Goal: Task Accomplishment & Management: Manage account settings

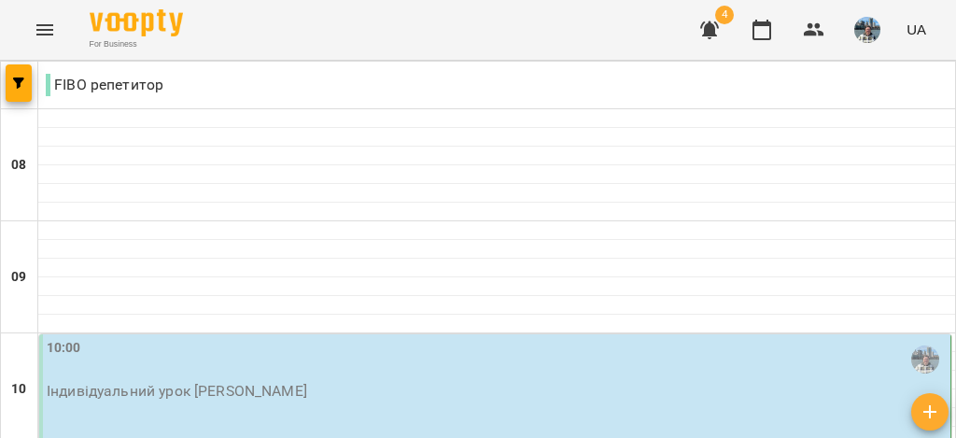
scroll to position [164, 0]
click at [605, 334] on div "10:00 Індивідуальний урок [PERSON_NAME]" at bounding box center [495, 389] width 912 height 110
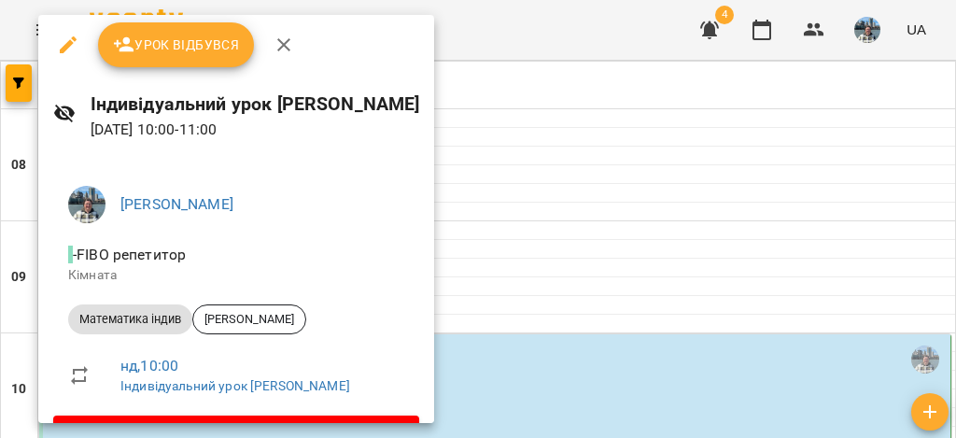
click at [191, 43] on span "Урок відбувся" at bounding box center [176, 45] width 127 height 22
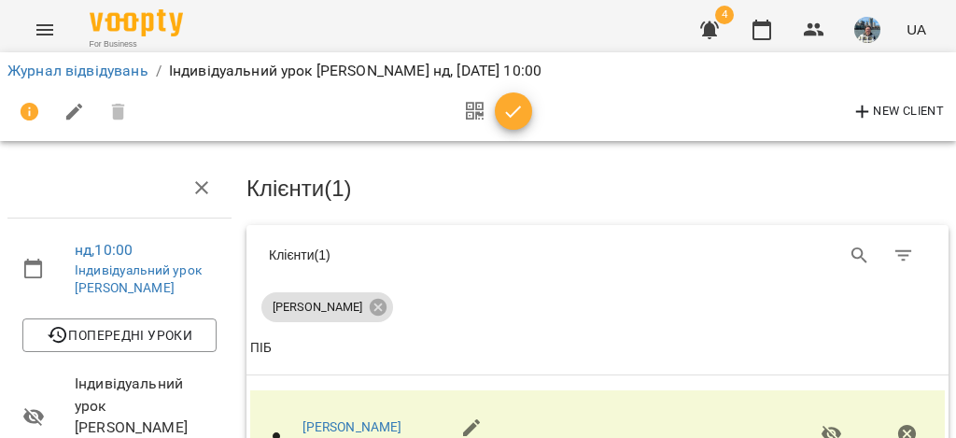
scroll to position [193, 0]
click at [514, 109] on icon "button" at bounding box center [513, 112] width 22 height 22
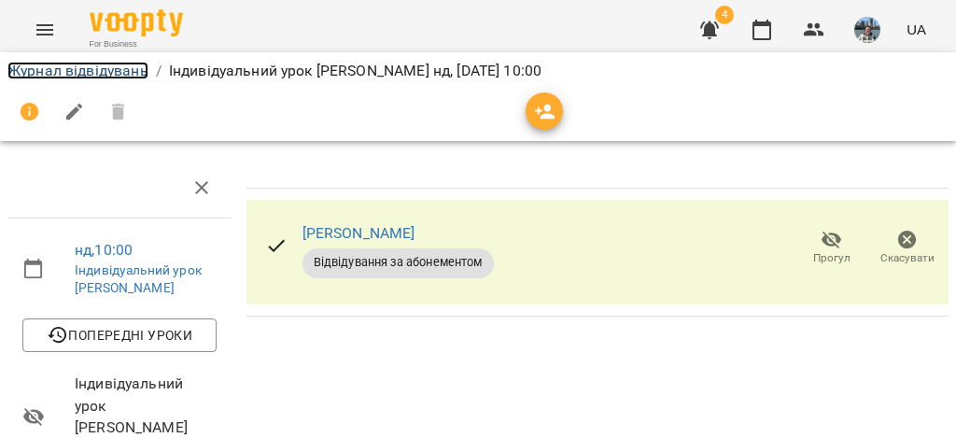
click at [92, 70] on link "Журнал відвідувань" at bounding box center [77, 71] width 141 height 18
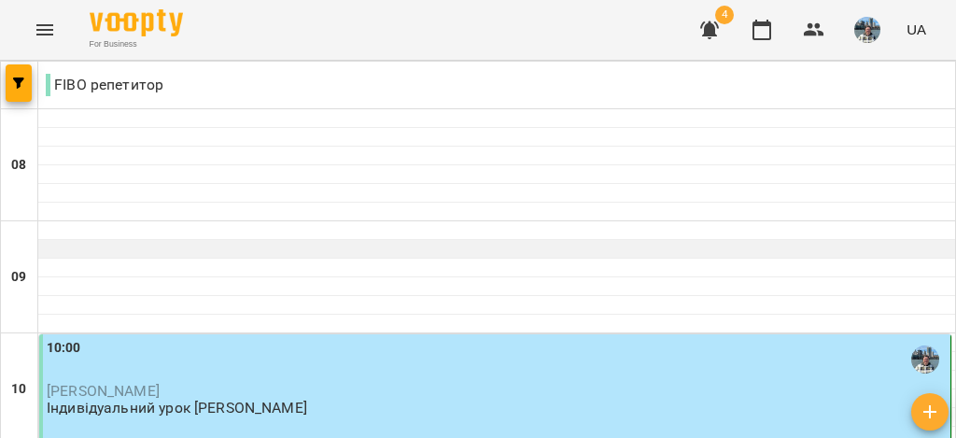
scroll to position [1173, 0]
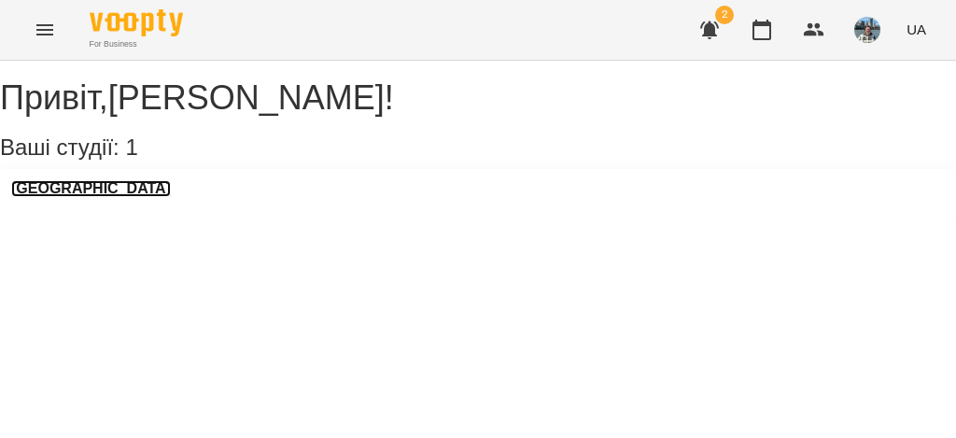
click at [94, 197] on h3 "[GEOGRAPHIC_DATA]" at bounding box center [91, 188] width 160 height 17
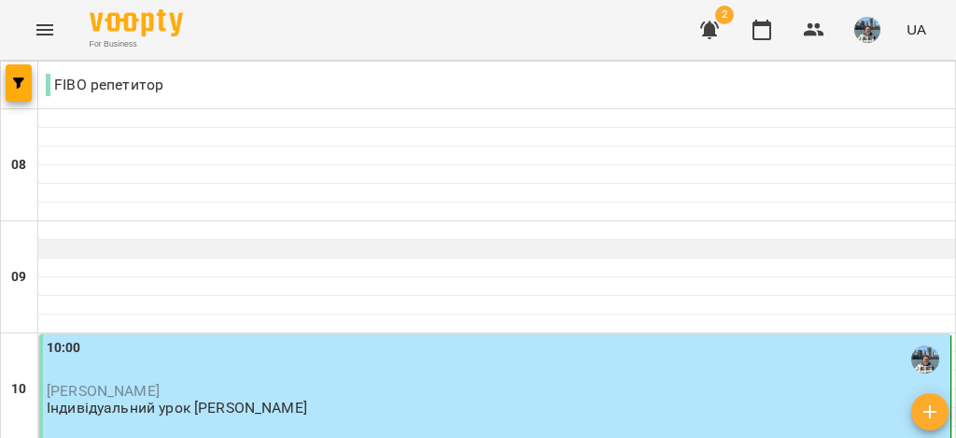
scroll to position [652, 0]
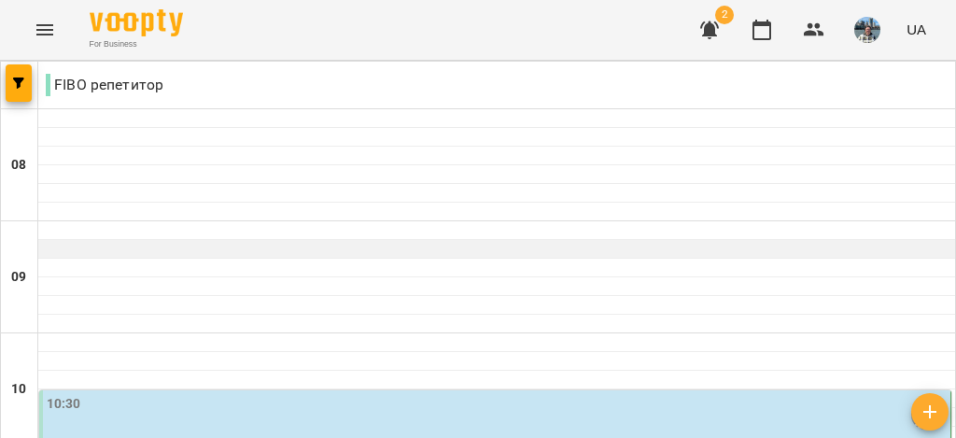
scroll to position [228, 0]
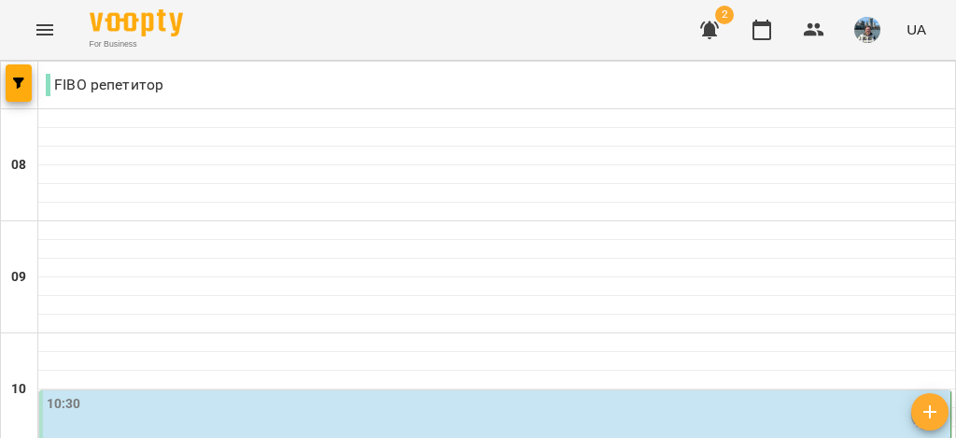
click at [641, 394] on div "10:30" at bounding box center [497, 415] width 900 height 43
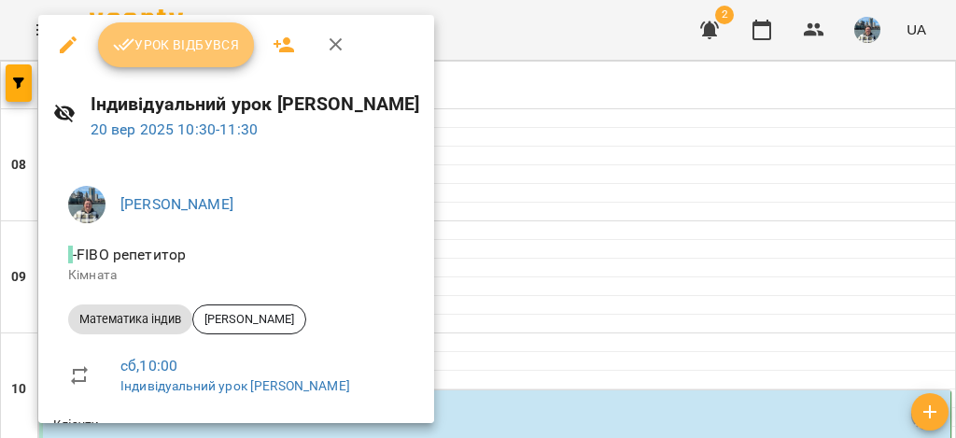
click at [193, 47] on span "Урок відбувся" at bounding box center [176, 45] width 127 height 22
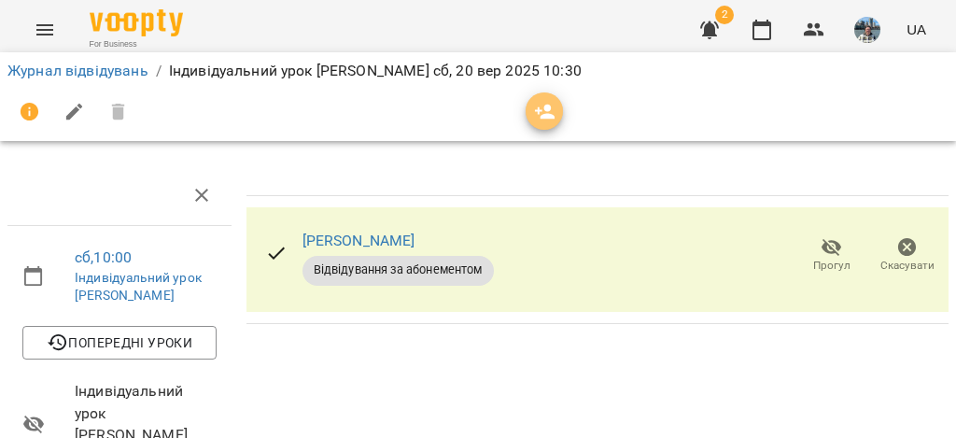
click at [548, 108] on icon "button" at bounding box center [545, 112] width 21 height 15
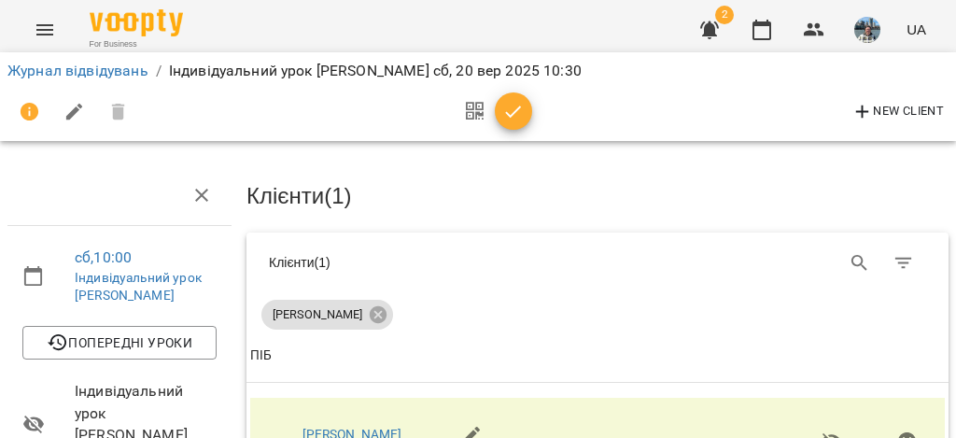
click at [30, 112] on icon "button" at bounding box center [30, 112] width 22 height 22
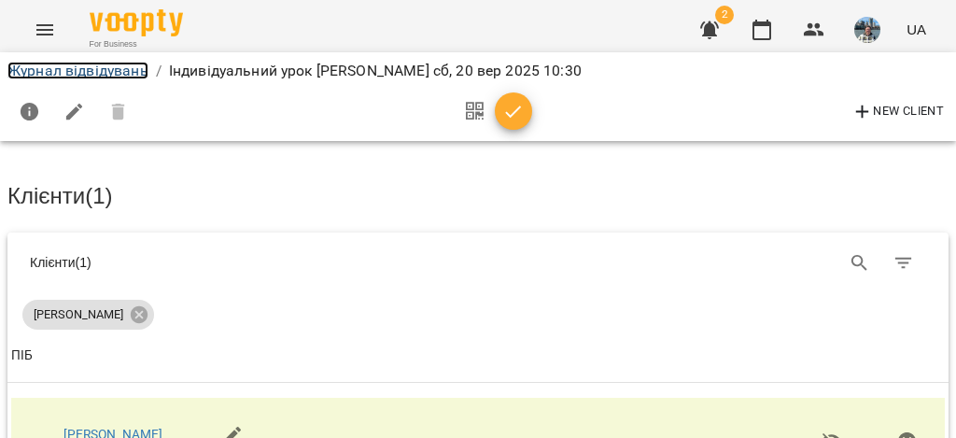
click at [78, 68] on link "Журнал відвідувань" at bounding box center [77, 71] width 141 height 18
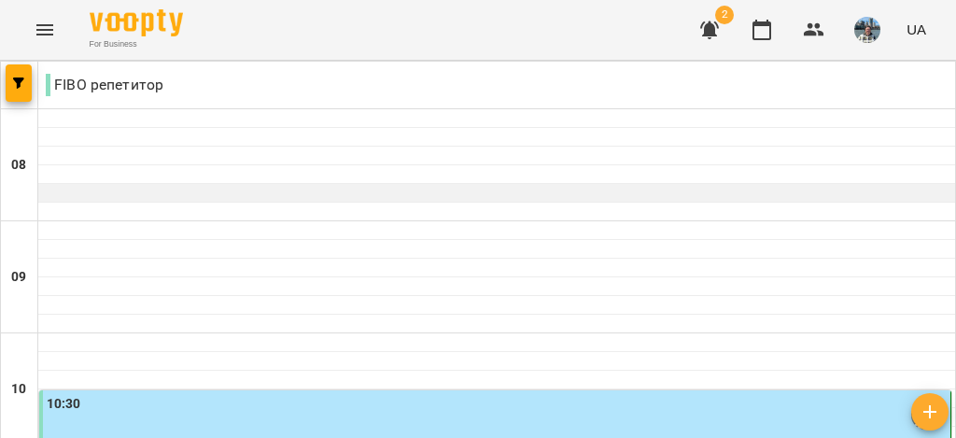
scroll to position [1099, 0]
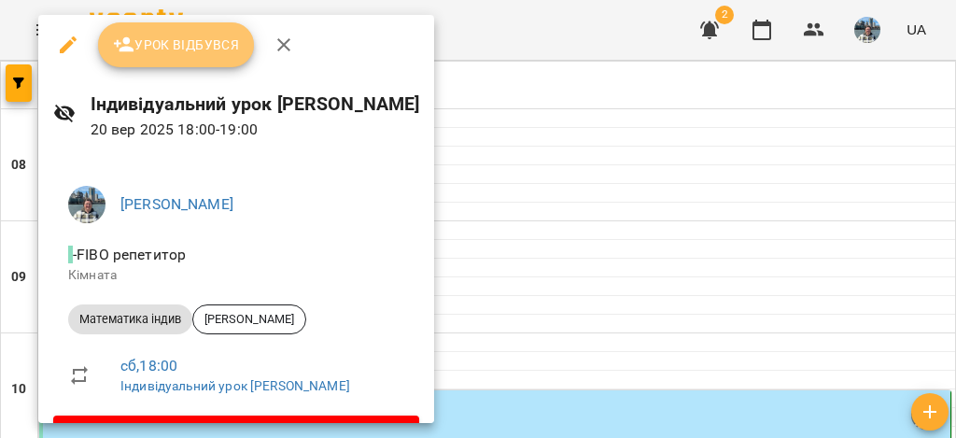
click at [195, 38] on span "Урок відбувся" at bounding box center [176, 45] width 127 height 22
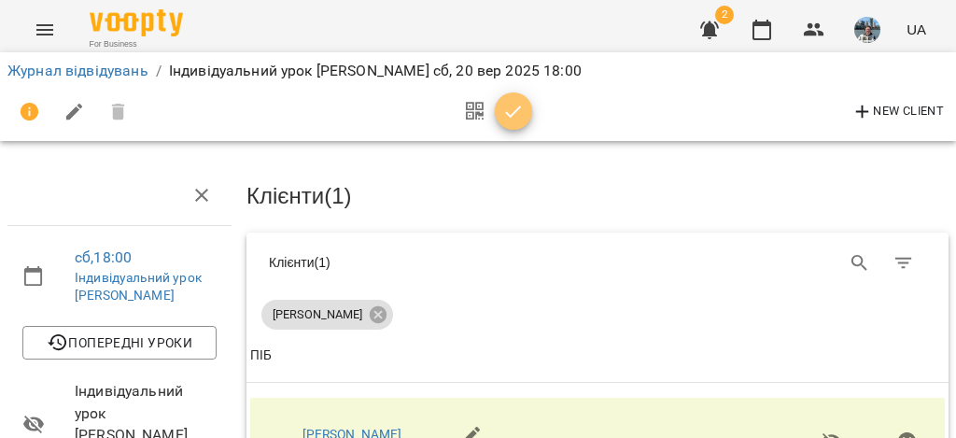
click at [518, 114] on icon "button" at bounding box center [513, 112] width 22 height 22
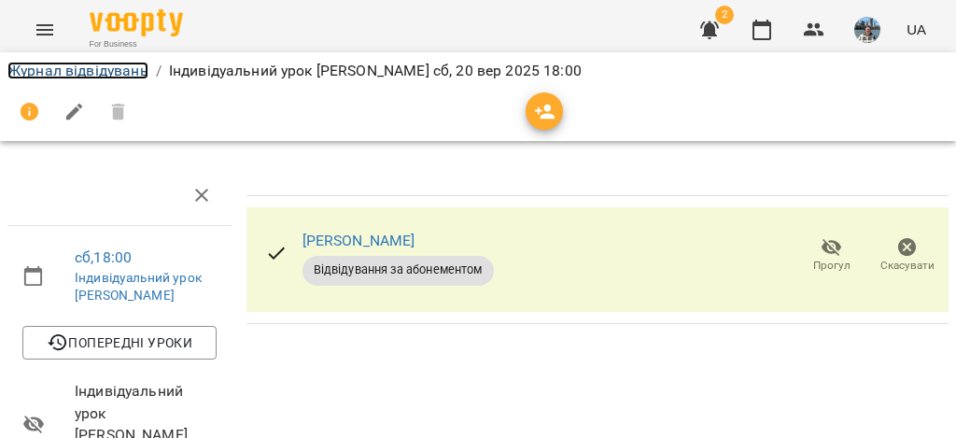
click at [106, 72] on link "Журнал відвідувань" at bounding box center [77, 71] width 141 height 18
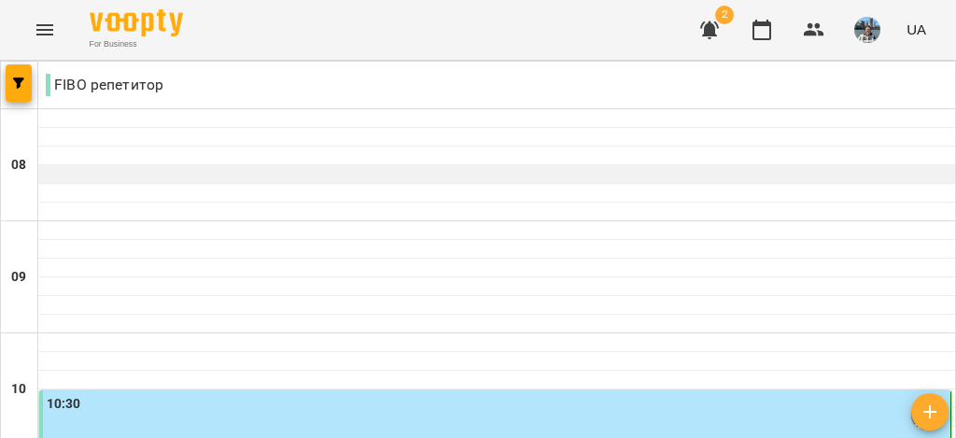
scroll to position [1187, 0]
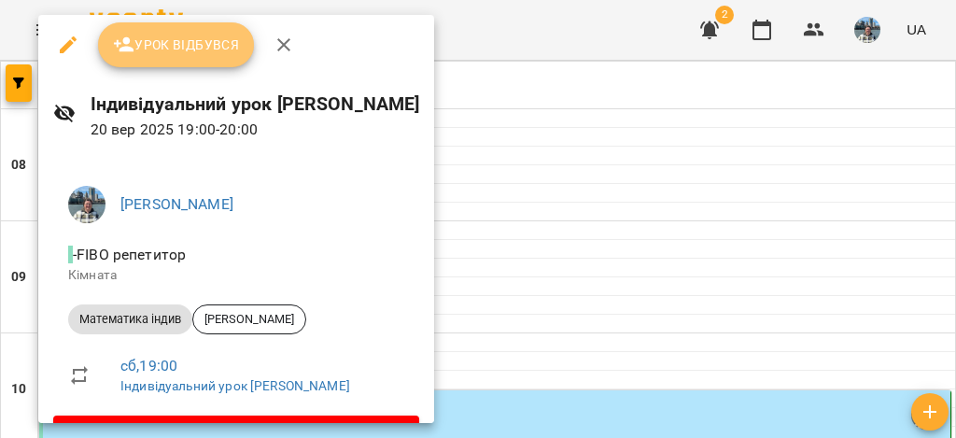
click at [196, 48] on span "Урок відбувся" at bounding box center [176, 45] width 127 height 22
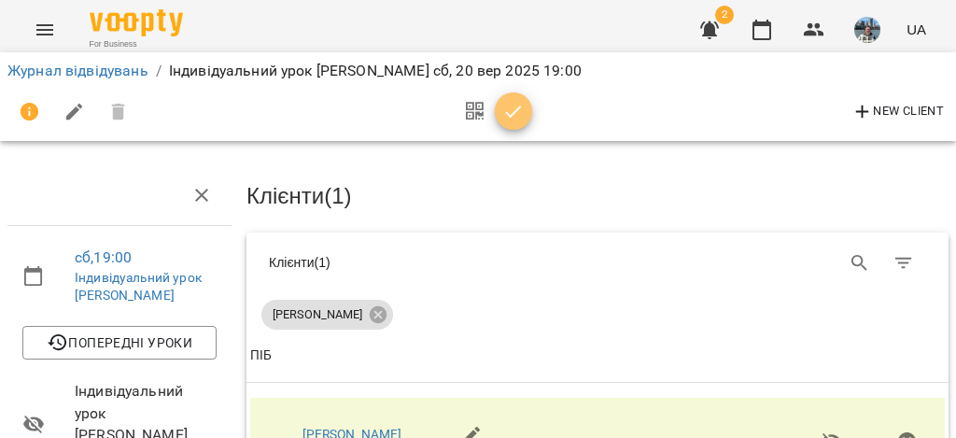
click at [508, 112] on icon "button" at bounding box center [513, 112] width 22 height 22
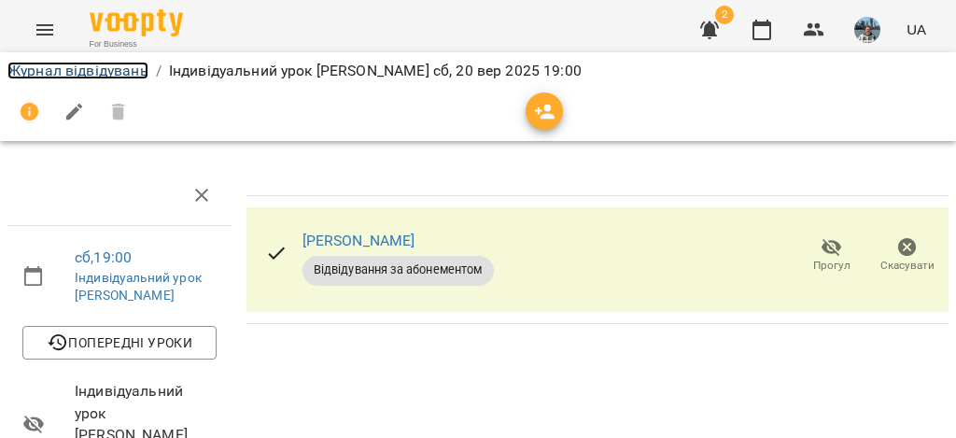
click at [103, 72] on link "Журнал відвідувань" at bounding box center [77, 71] width 141 height 18
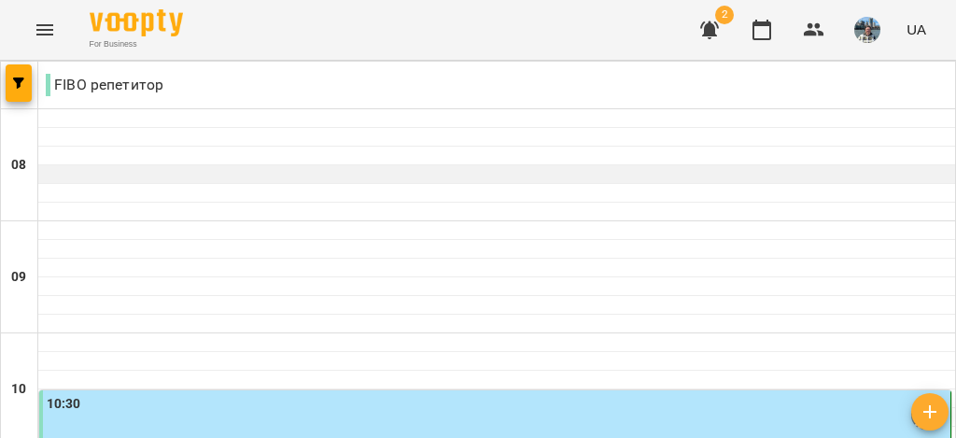
scroll to position [1476, 0]
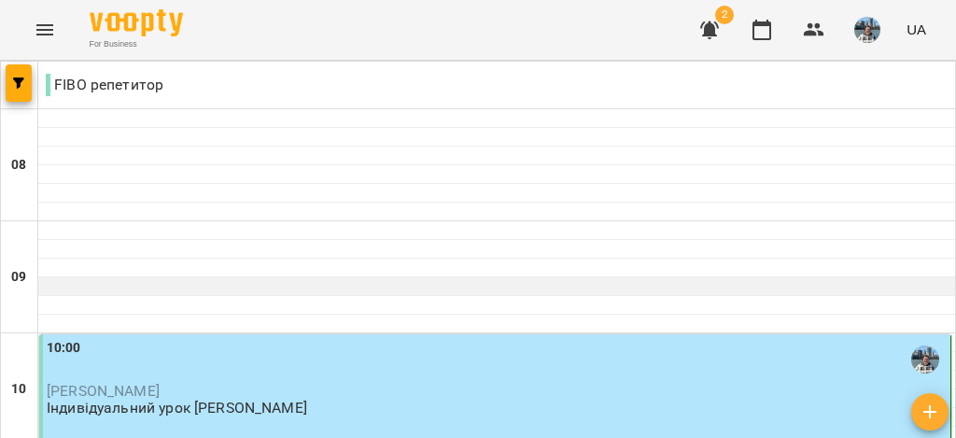
scroll to position [624, 0]
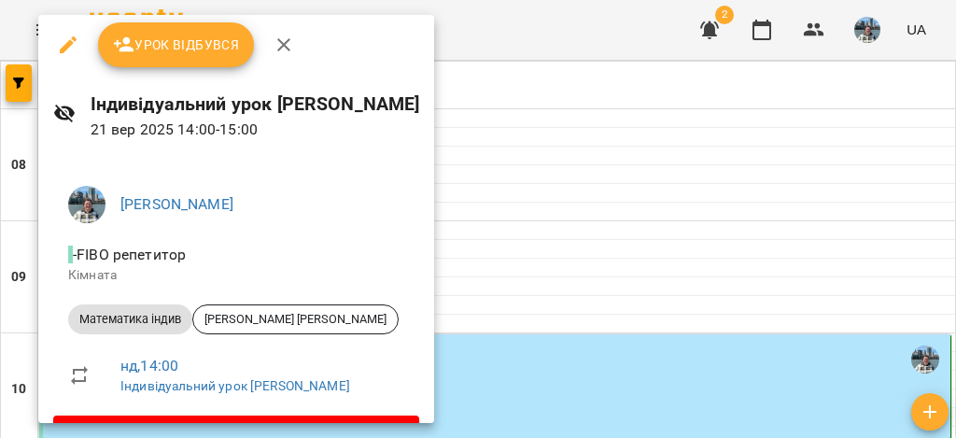
click at [677, 137] on div at bounding box center [478, 219] width 956 height 438
